Goal: Register for event/course

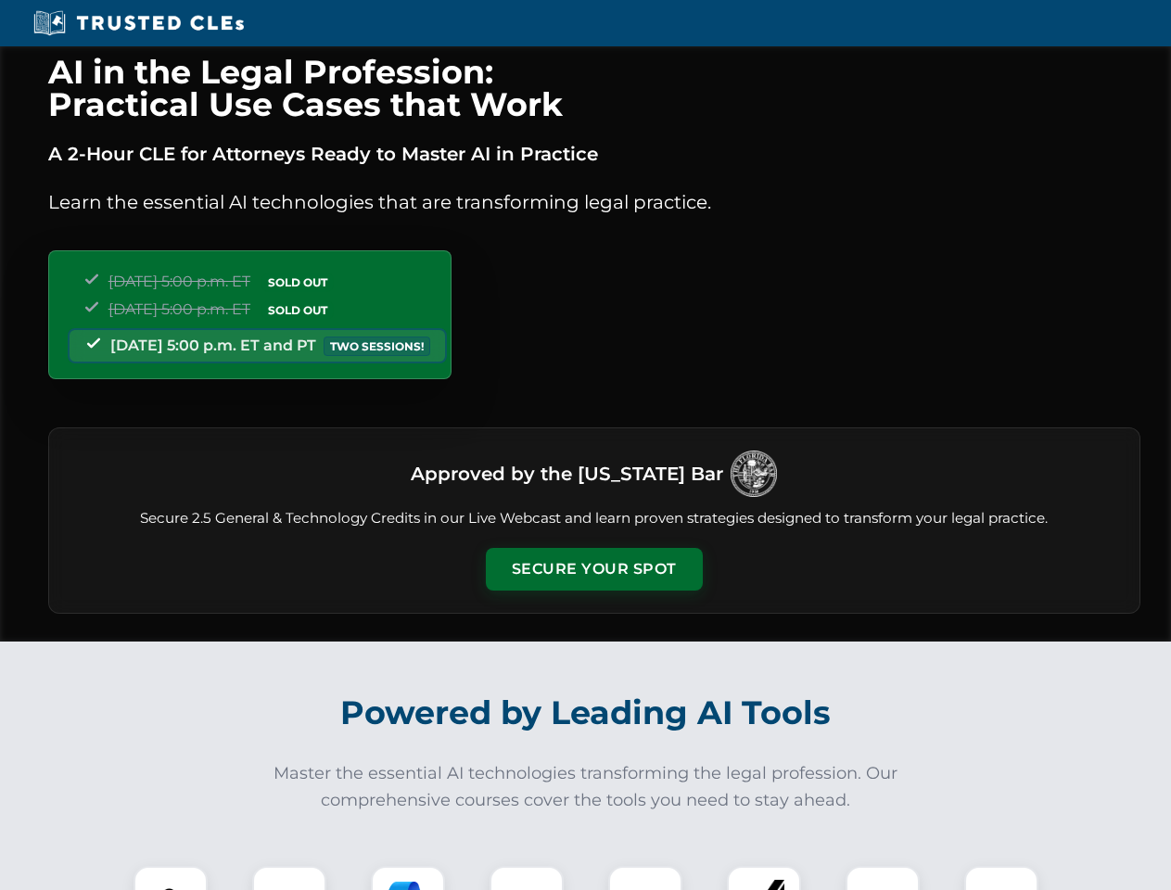
click at [593, 569] on button "Secure Your Spot" at bounding box center [594, 569] width 217 height 43
click at [171, 878] on img at bounding box center [171, 903] width 54 height 54
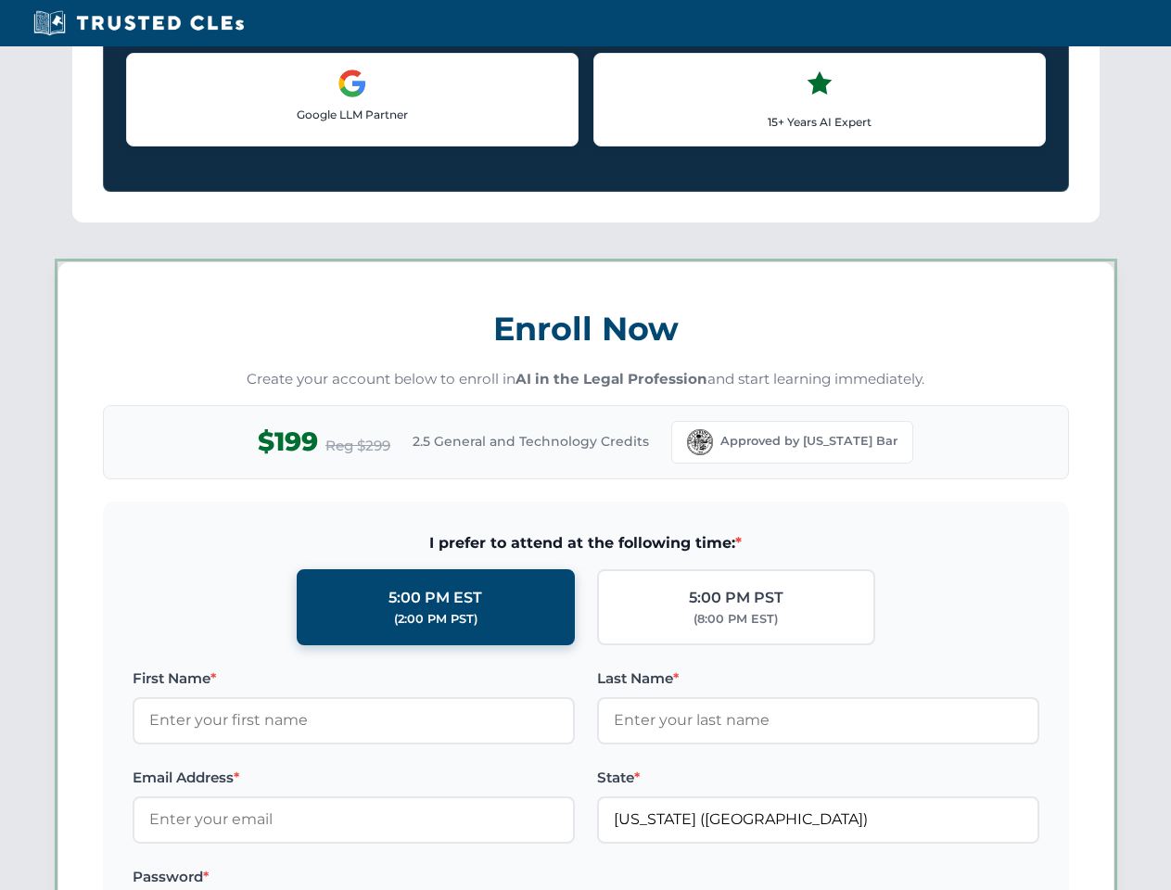
click at [408, 878] on label "Password *" at bounding box center [354, 877] width 442 height 22
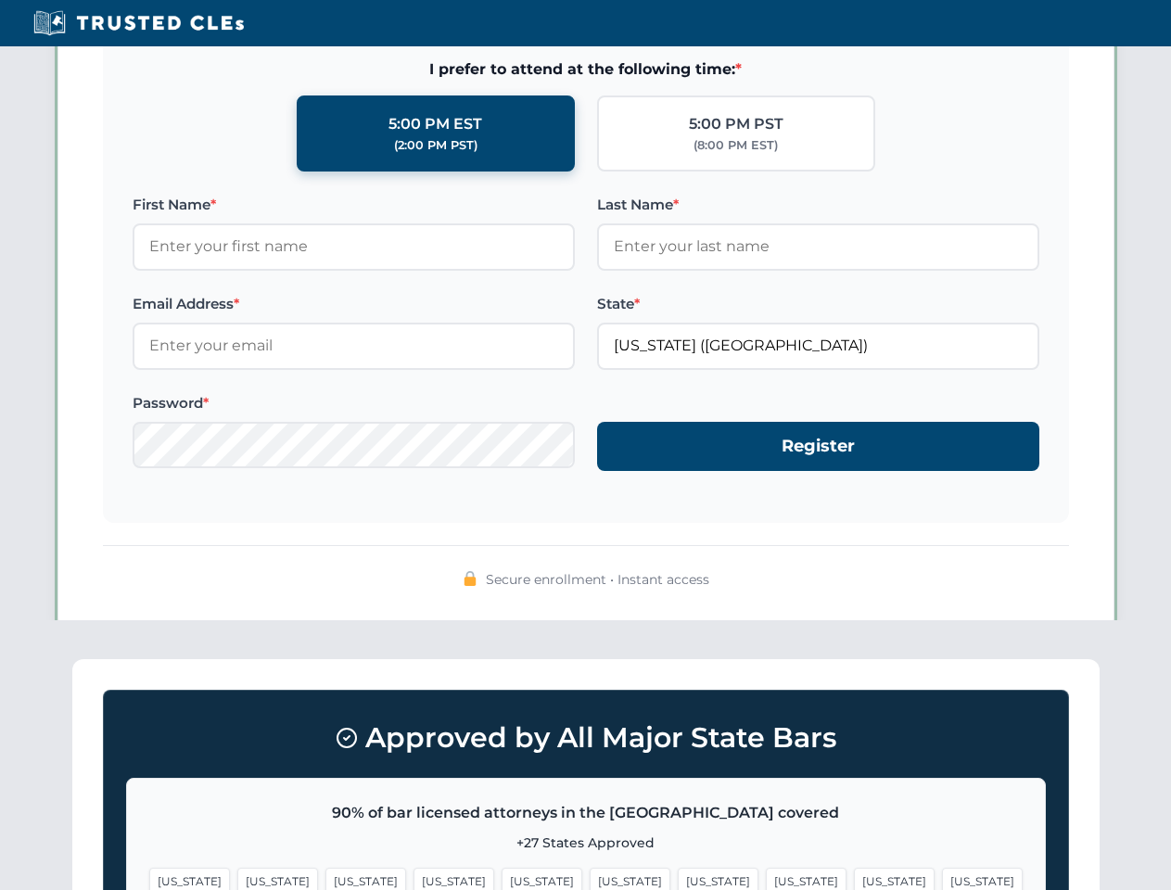
click at [854, 878] on span "[US_STATE]" at bounding box center [894, 881] width 81 height 27
